Goal: Task Accomplishment & Management: Manage account settings

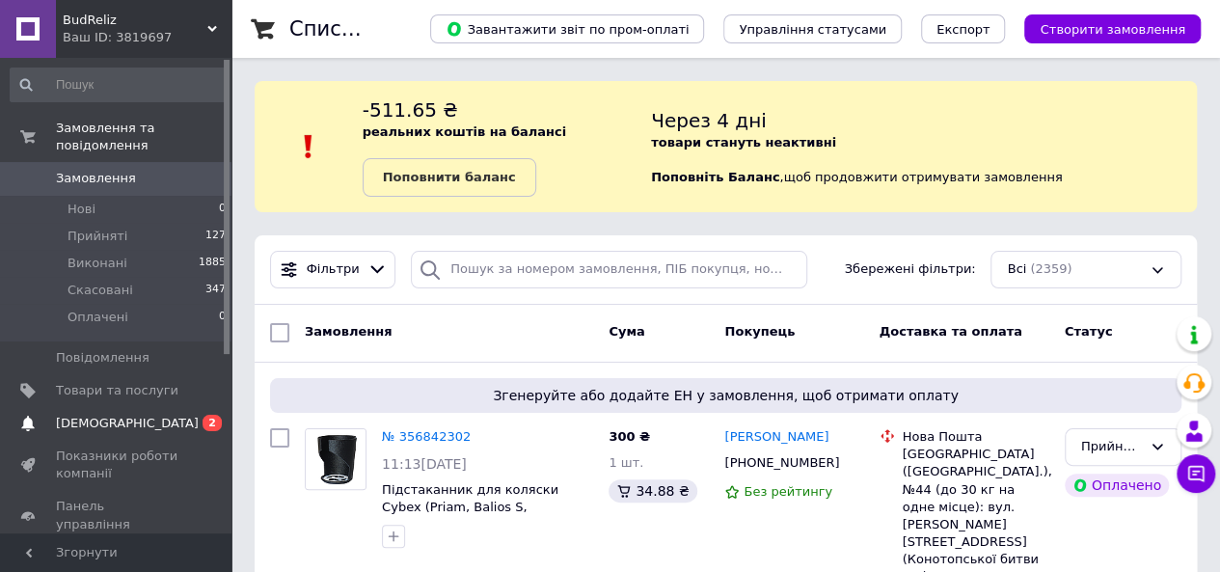
click at [82, 415] on span "[DEMOGRAPHIC_DATA]" at bounding box center [127, 423] width 143 height 17
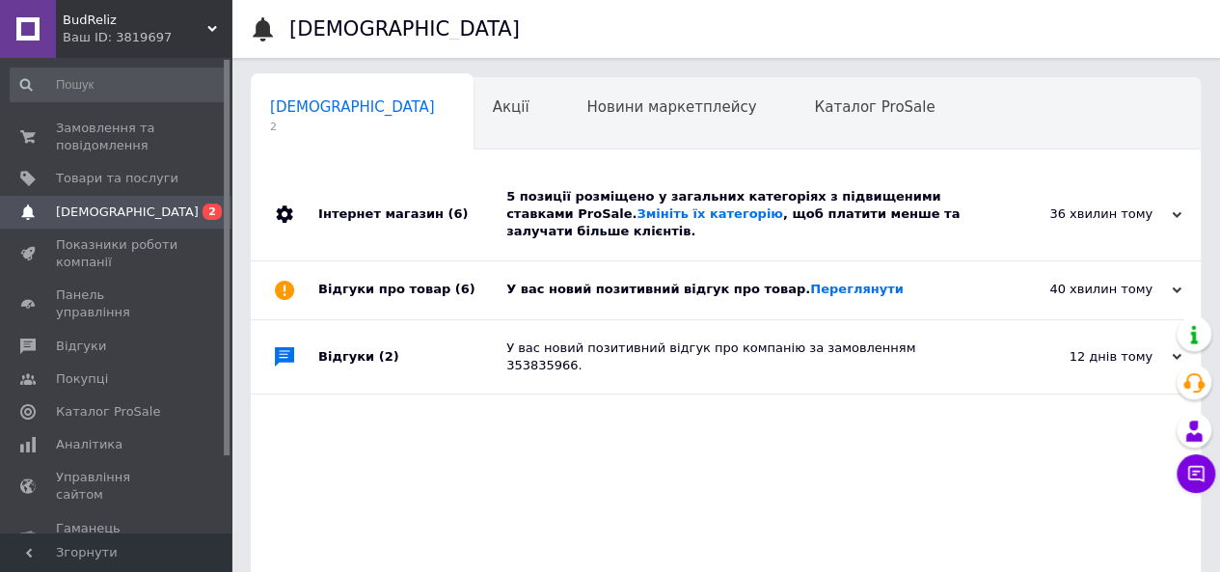
scroll to position [0, 6]
click at [1090, 281] on div "40 хвилин тому" at bounding box center [1085, 289] width 193 height 17
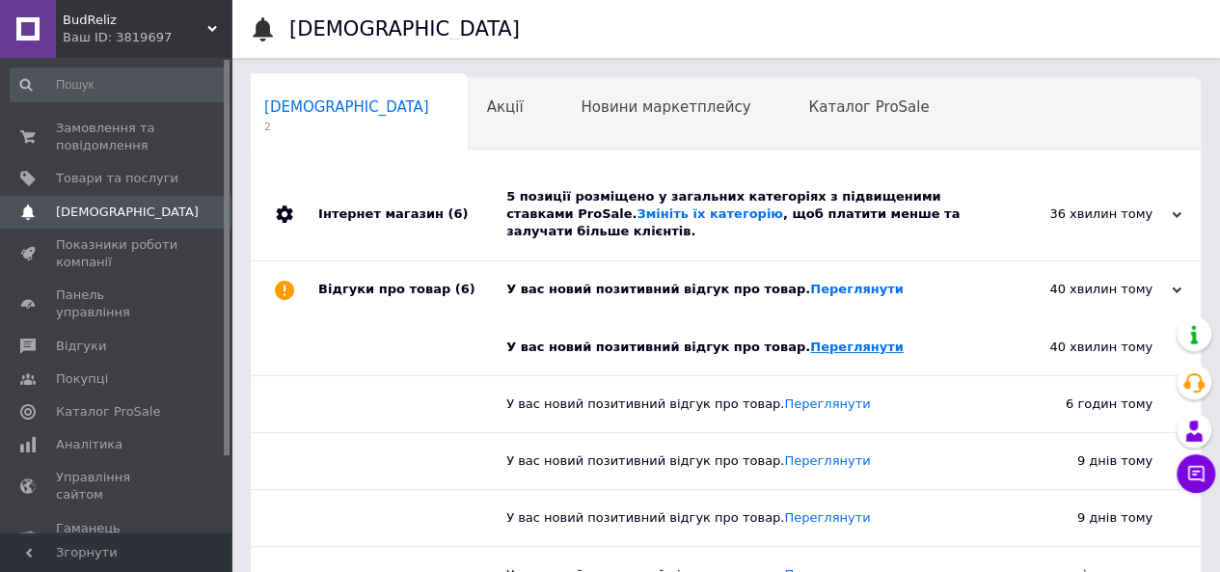
click at [810, 340] on link "Переглянути" at bounding box center [857, 347] width 94 height 14
click at [127, 138] on span "Замовлення та повідомлення" at bounding box center [117, 137] width 122 height 35
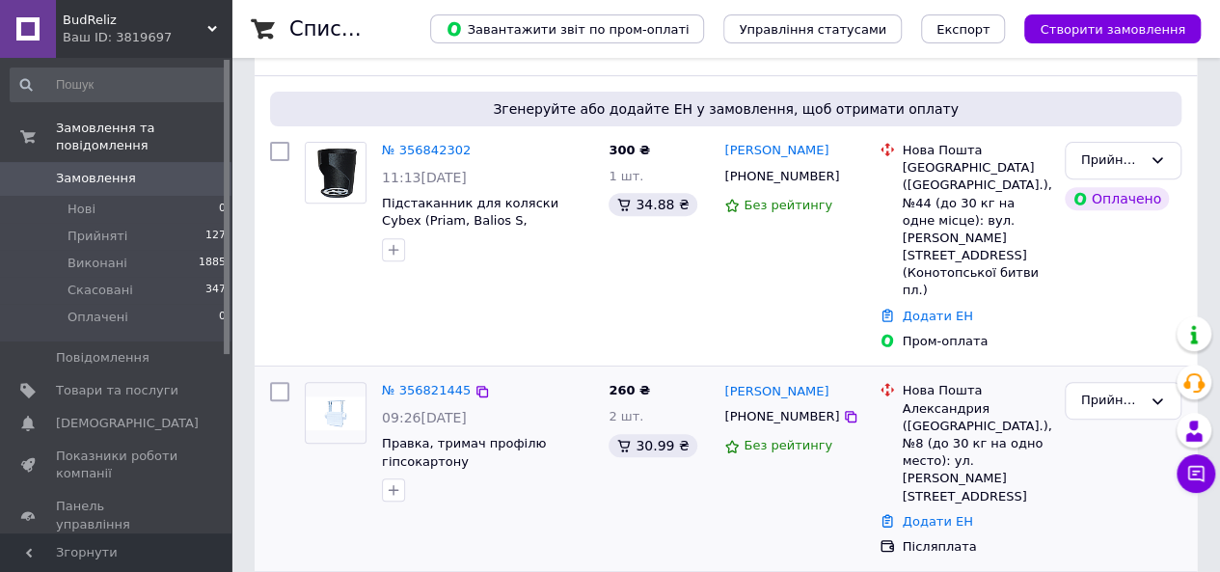
scroll to position [289, 0]
